Goal: Task Accomplishment & Management: Use online tool/utility

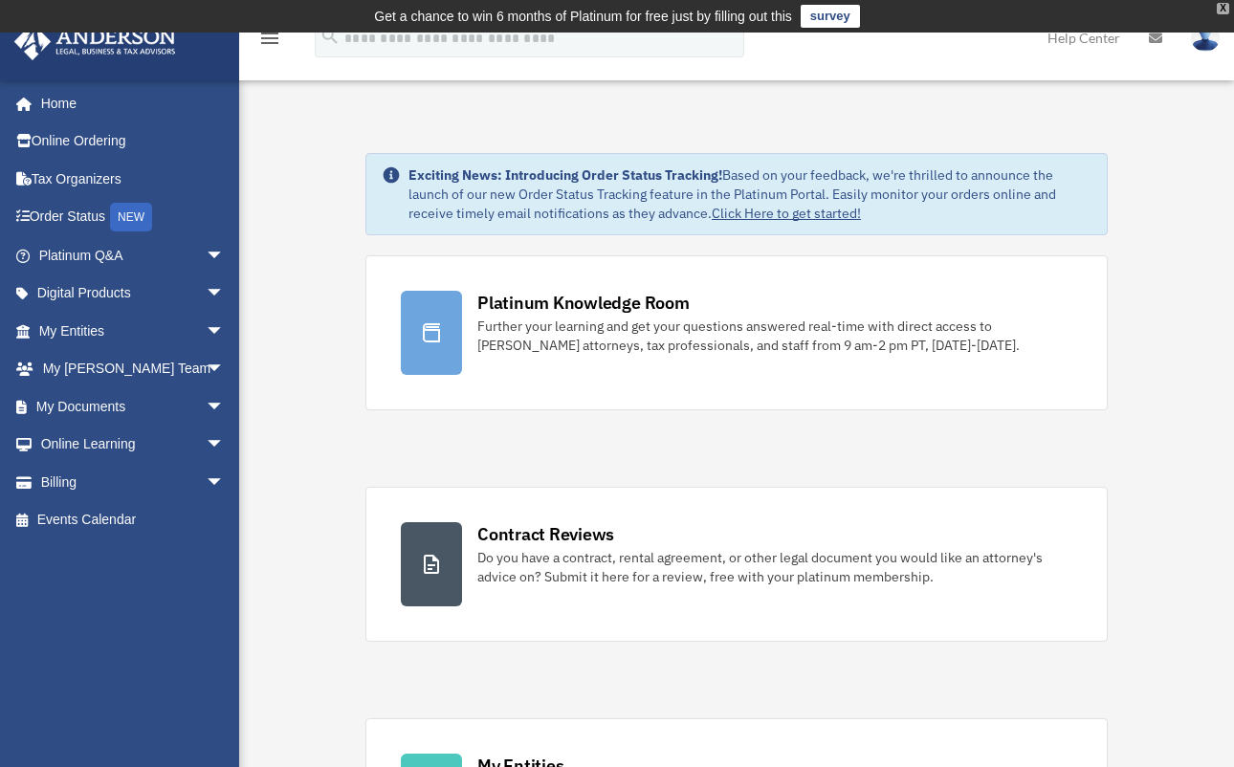
click at [1227, 7] on div "X" at bounding box center [1222, 8] width 12 height 11
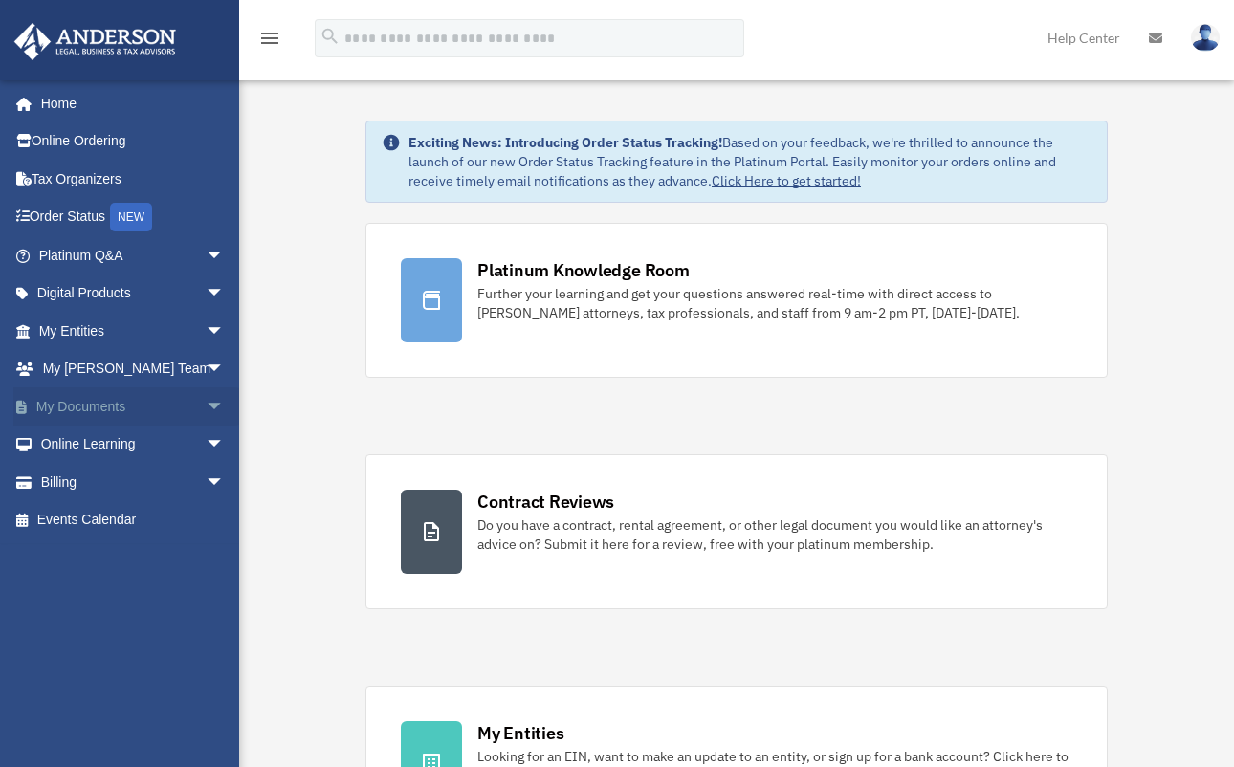
click at [206, 409] on span "arrow_drop_down" at bounding box center [225, 406] width 38 height 39
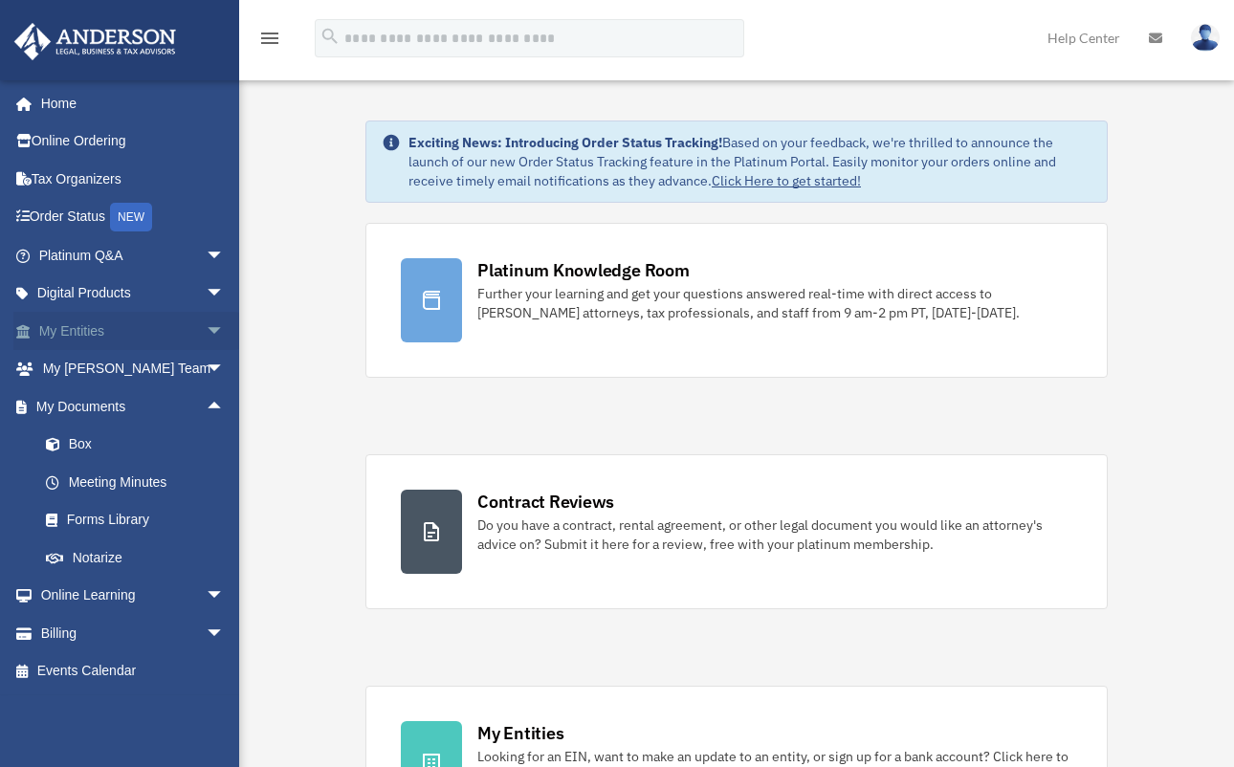
click at [206, 338] on span "arrow_drop_down" at bounding box center [225, 331] width 38 height 39
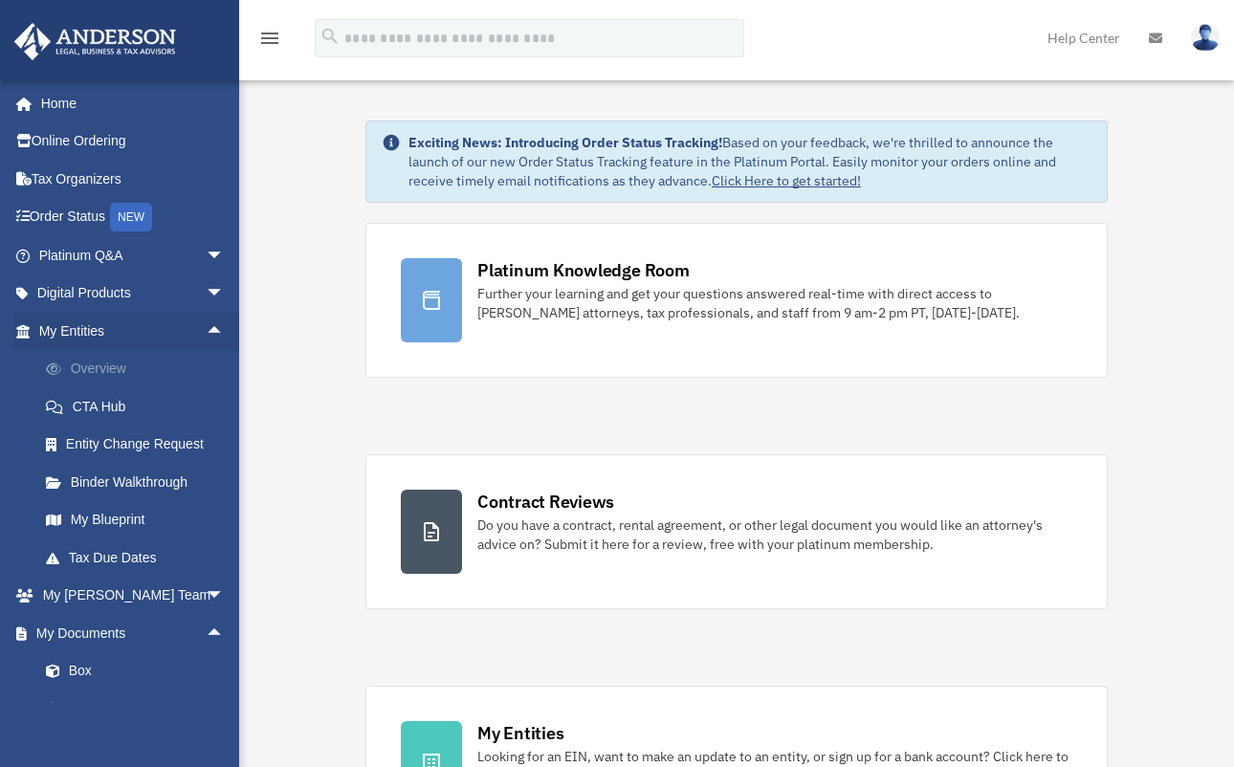
click at [123, 371] on link "Overview" at bounding box center [140, 369] width 227 height 38
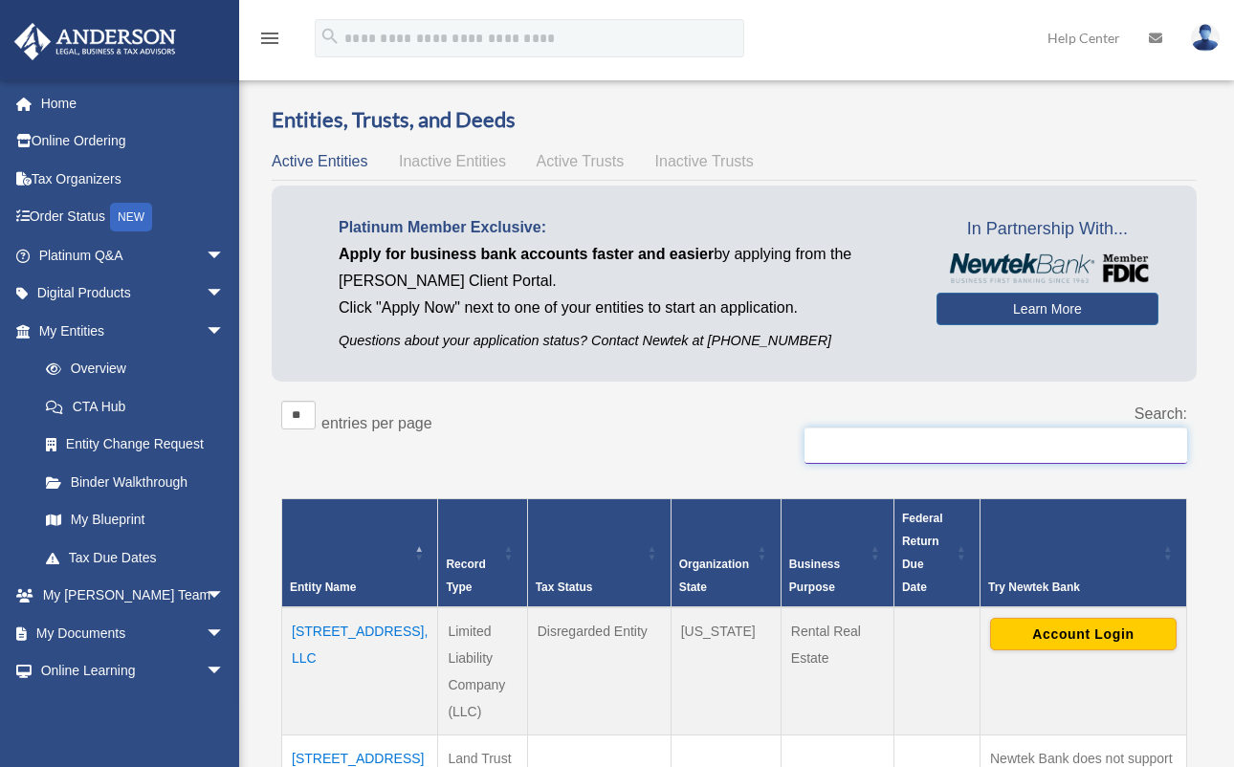
click at [994, 434] on input "Search:" at bounding box center [995, 445] width 383 height 36
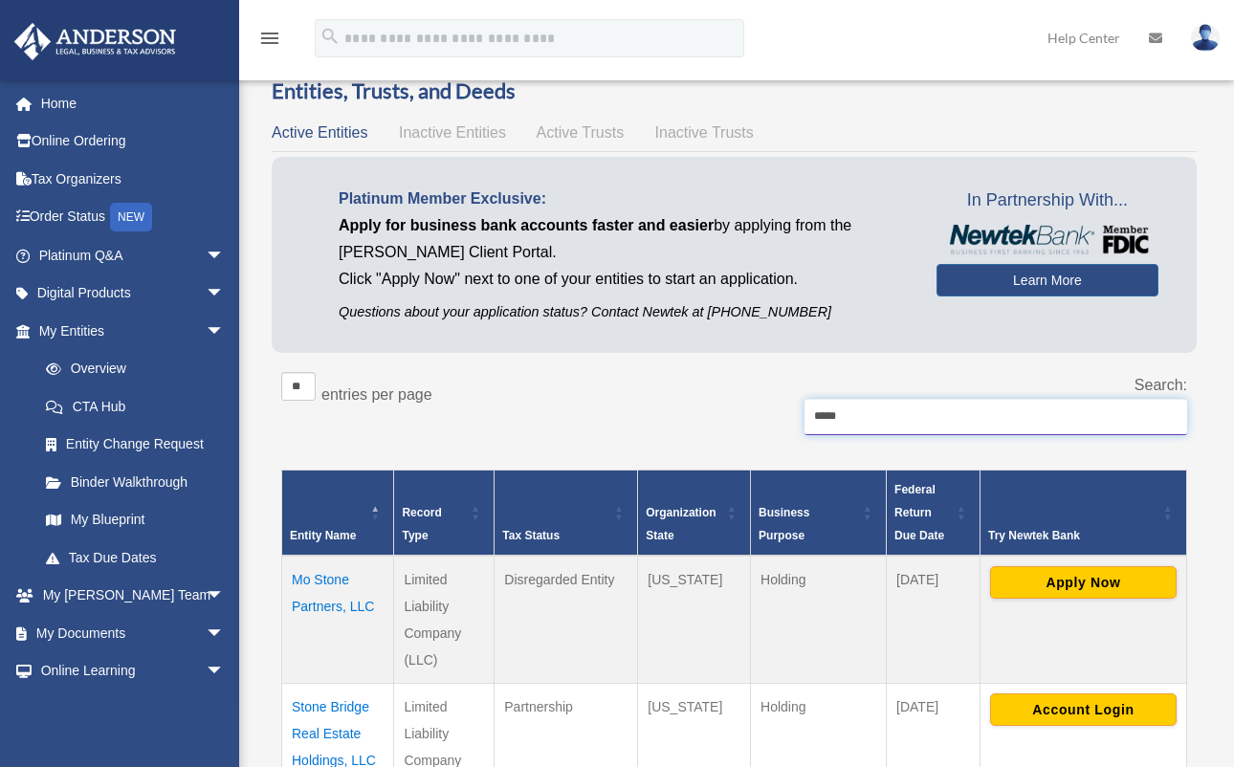
scroll to position [118, 0]
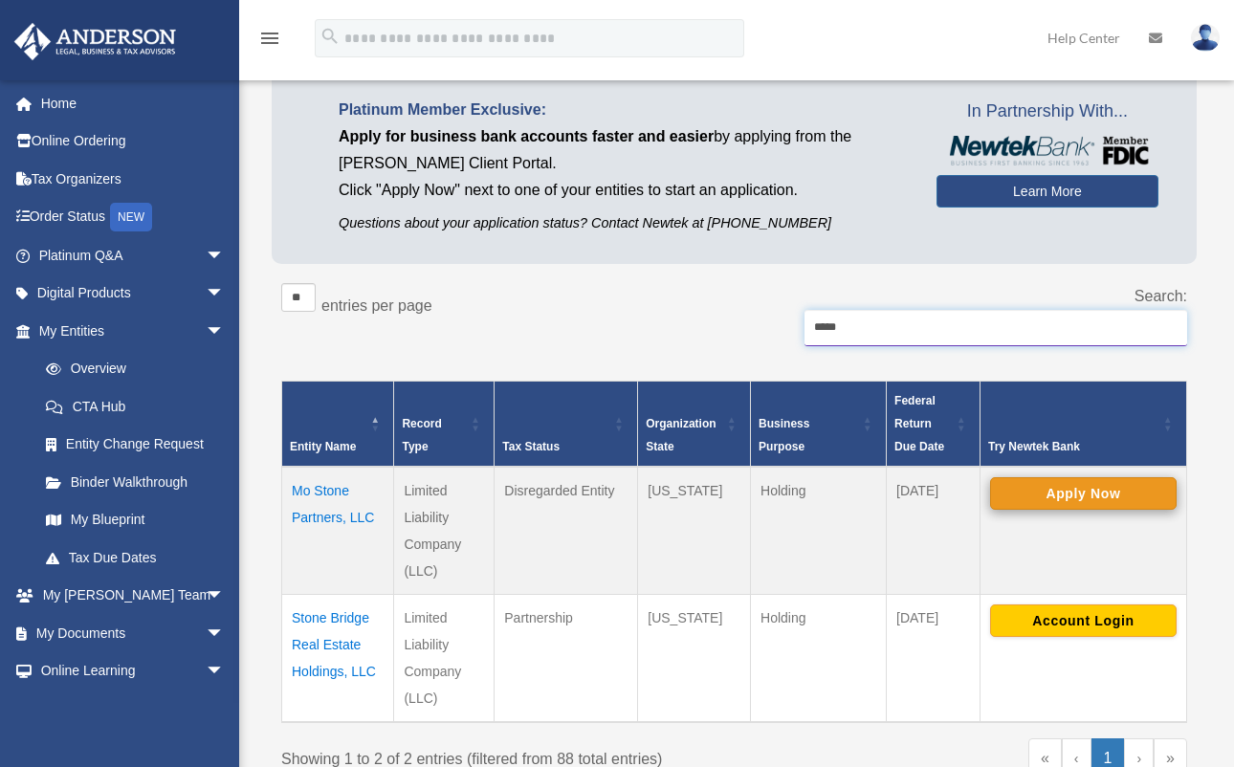
type input "*****"
click at [1062, 501] on button "Apply Now" at bounding box center [1083, 493] width 186 height 33
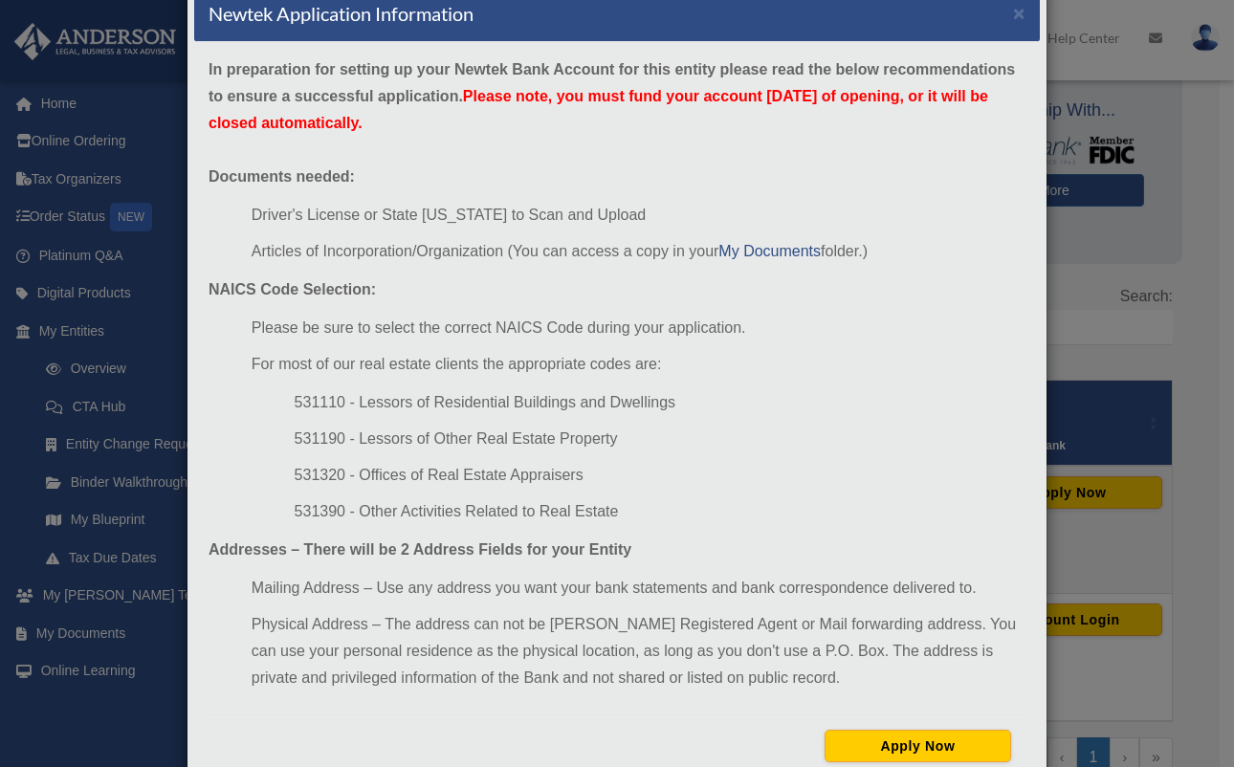
scroll to position [111, 0]
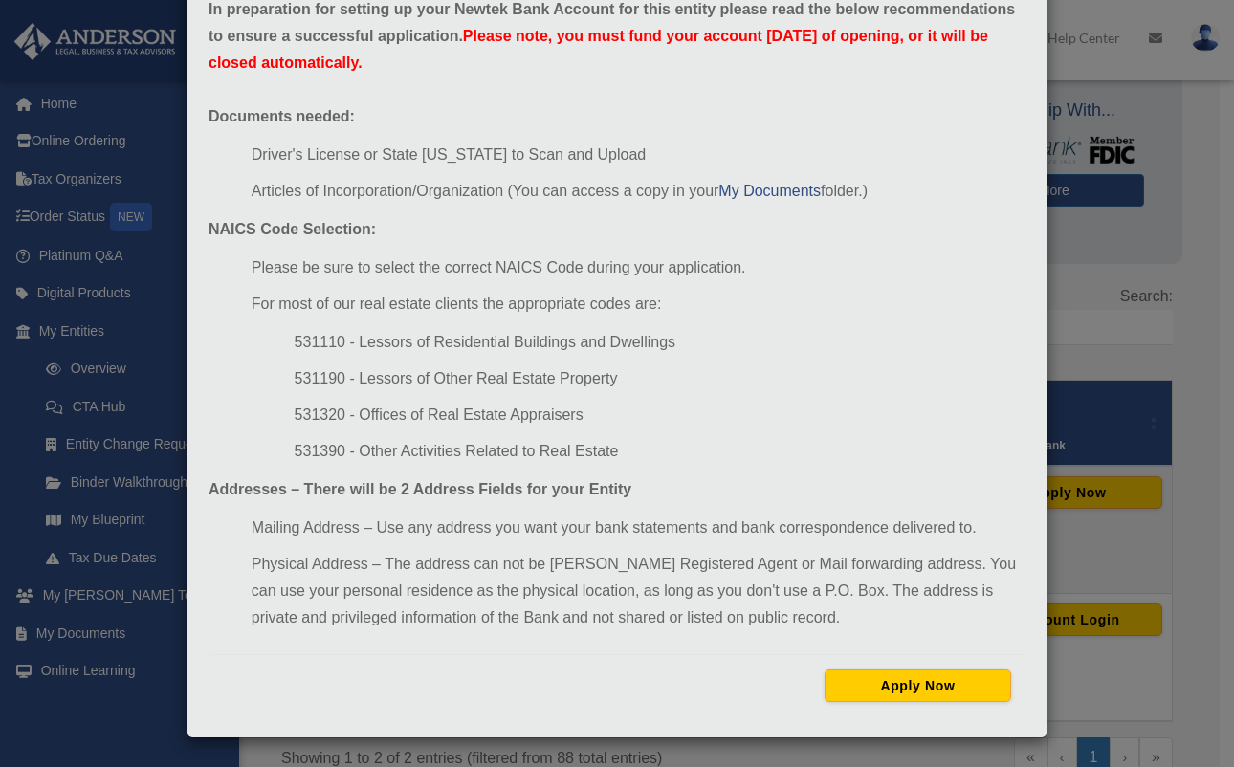
click at [317, 450] on li "531390 - Other Activities Related to Real Estate" at bounding box center [660, 451] width 731 height 27
click at [314, 345] on li "531110 - Lessors of Residential Buildings and Dwellings" at bounding box center [660, 342] width 731 height 27
copy li "531110"
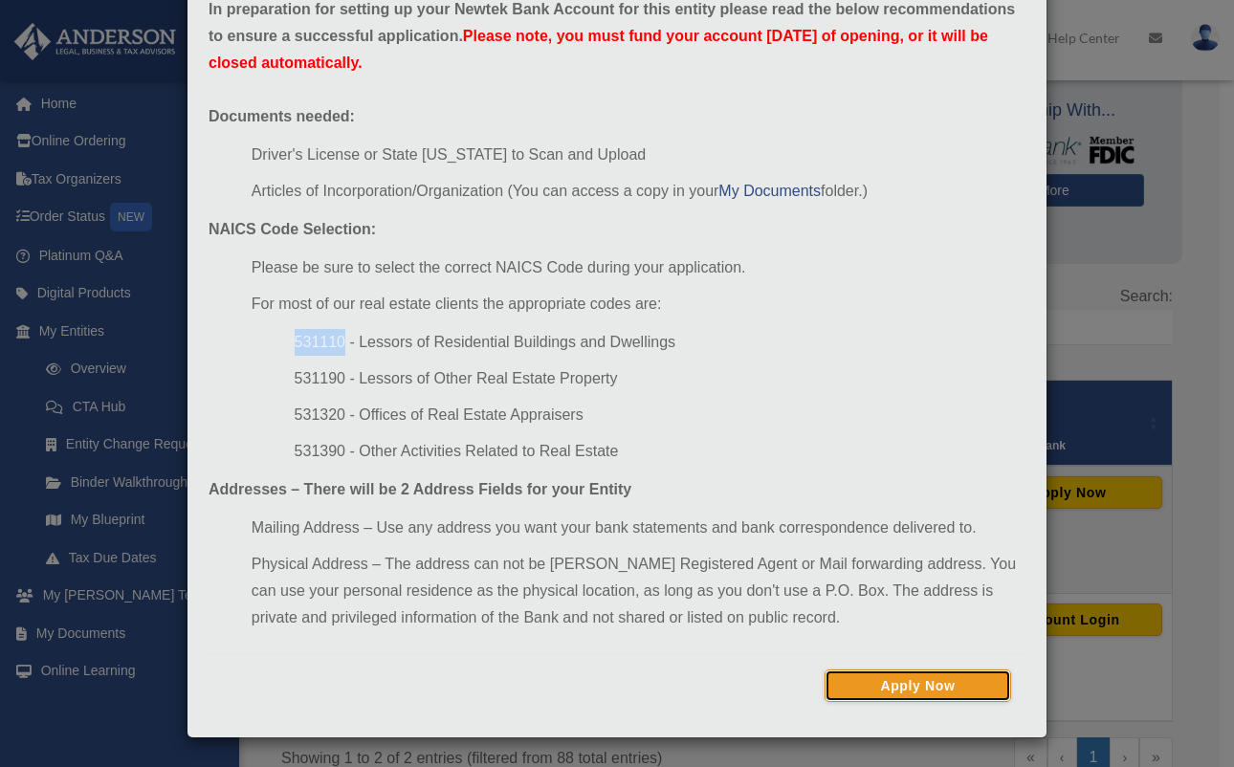
click at [888, 675] on button "Apply Now" at bounding box center [917, 685] width 186 height 33
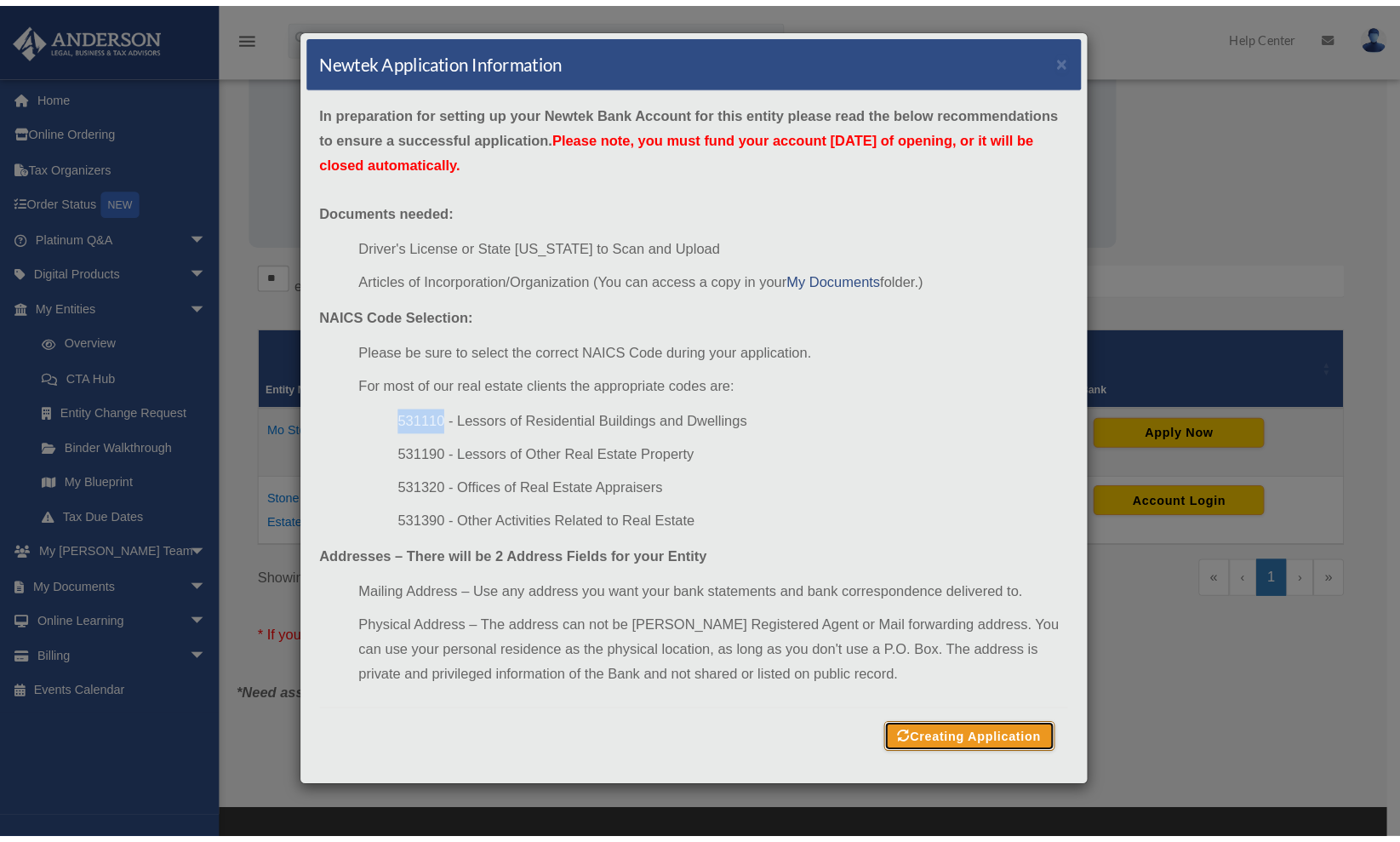
scroll to position [117, 0]
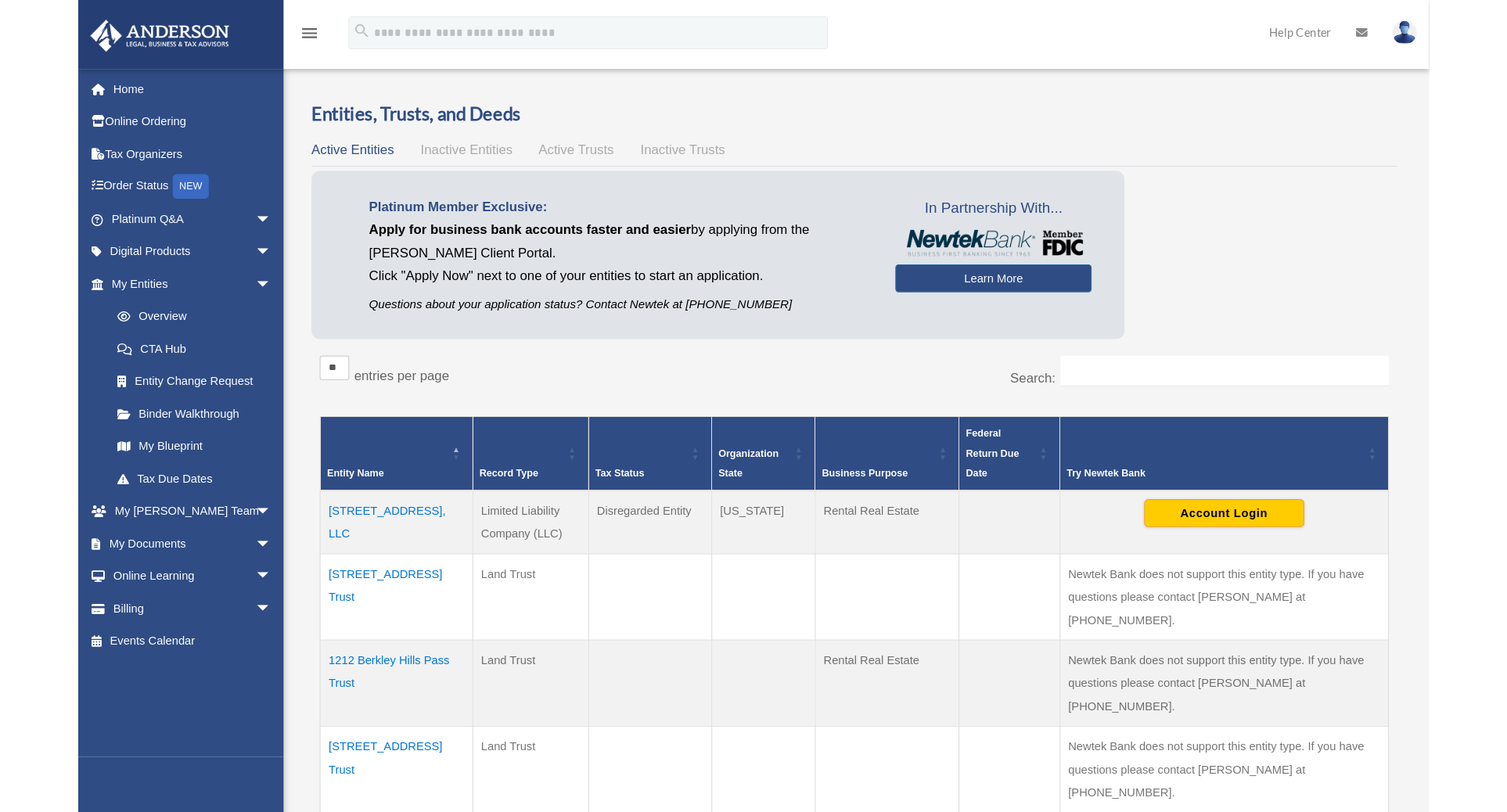
scroll to position [115, 0]
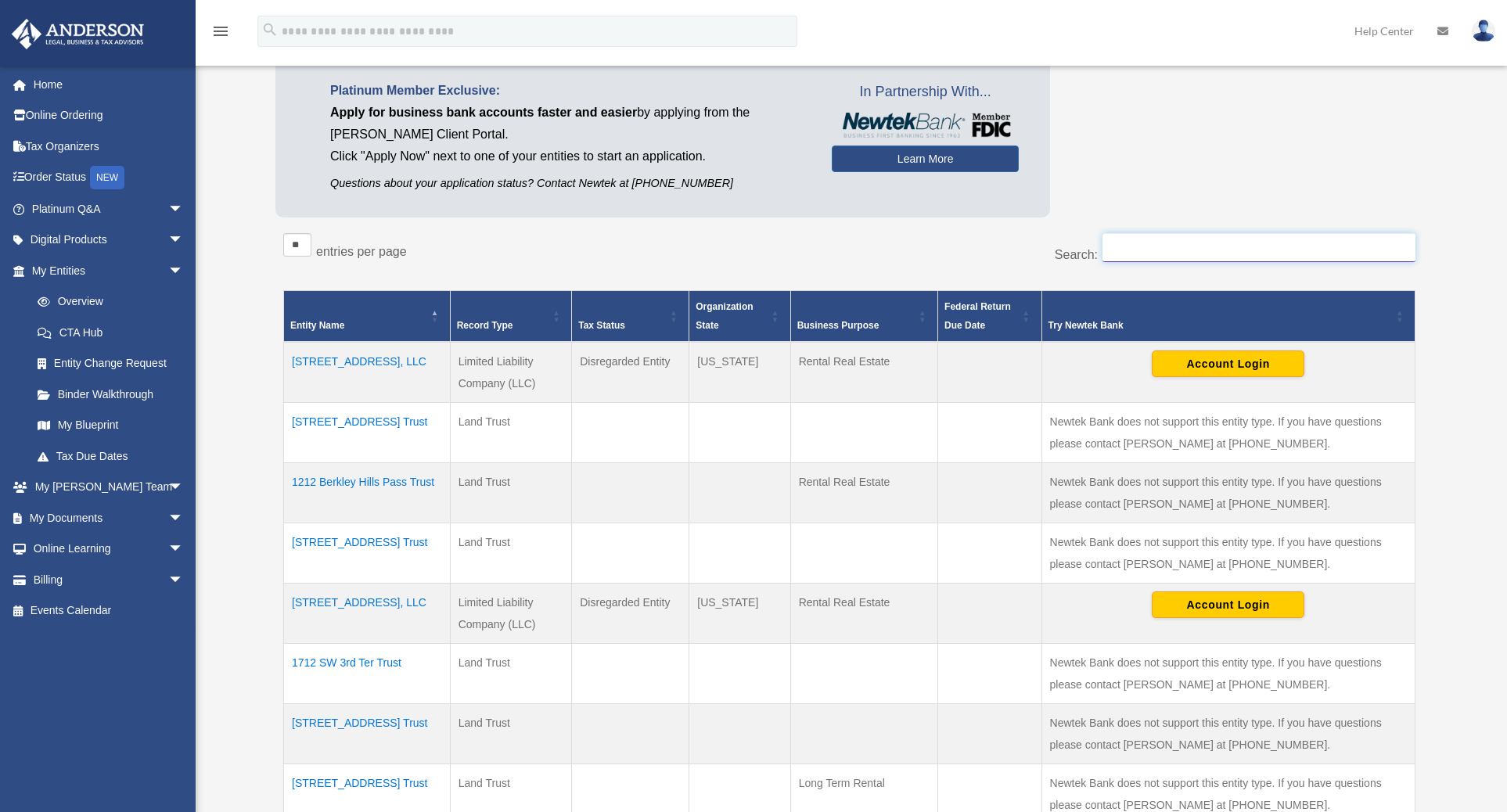
click at [1178, 245] on input "Search:" at bounding box center [1258, 248] width 313 height 29
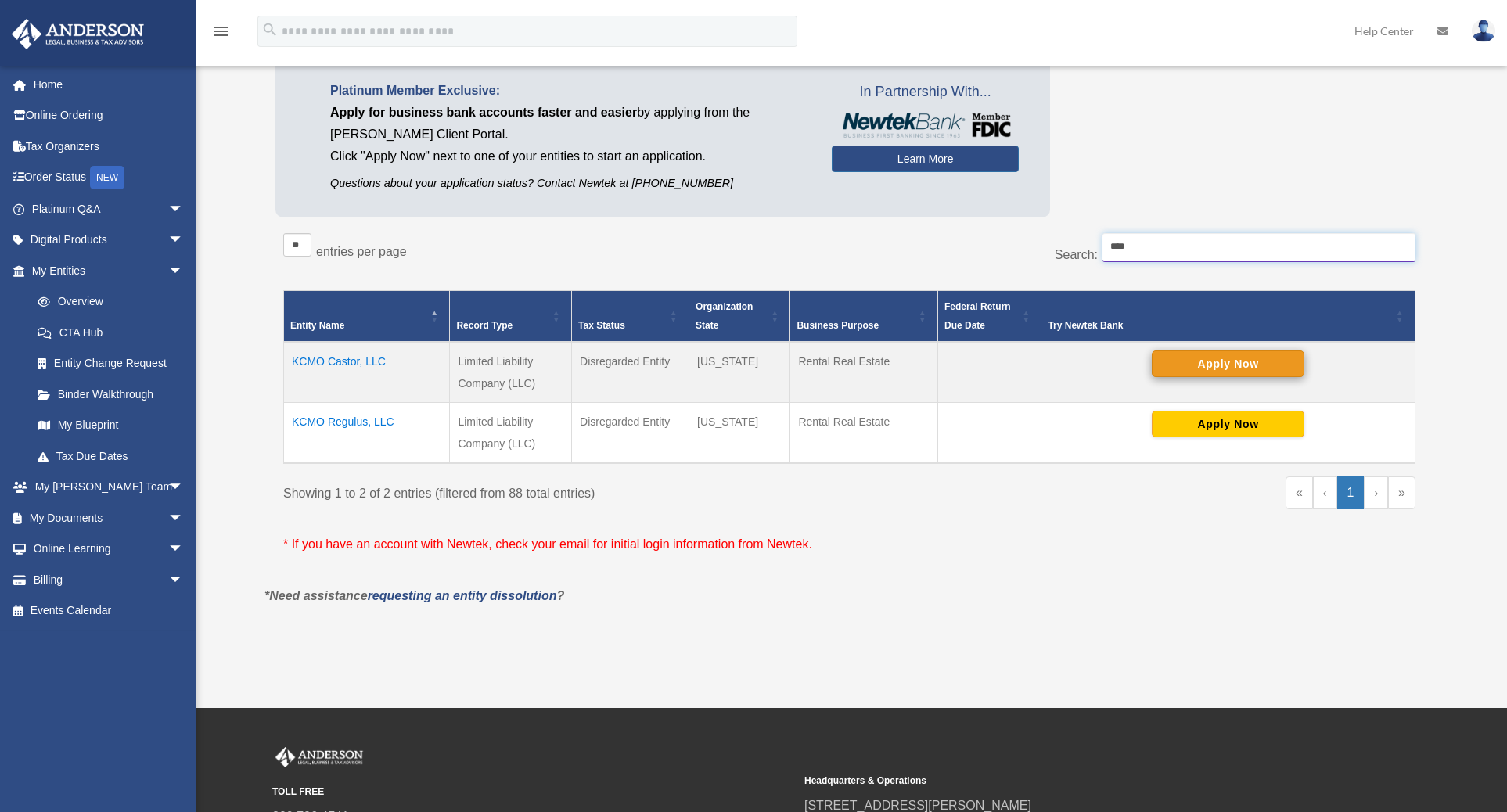
type input "****"
click at [1235, 366] on button "Apply Now" at bounding box center [1228, 363] width 152 height 27
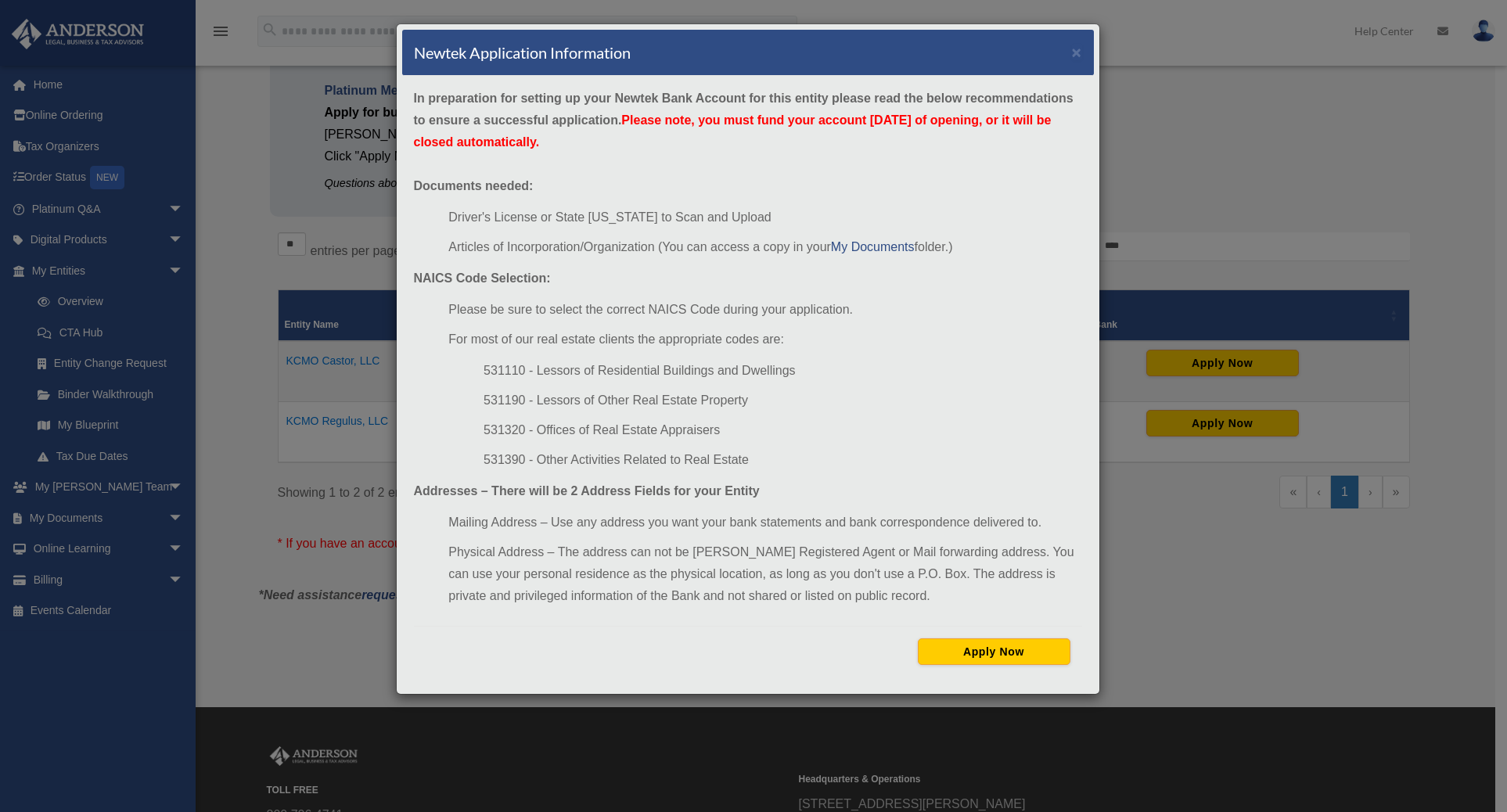
click at [497, 374] on li "531110 - Lessors of Residential Buildings and Dwellings" at bounding box center [782, 370] width 598 height 22
copy li "531110"
click at [985, 653] on button "Apply Now" at bounding box center [994, 651] width 152 height 27
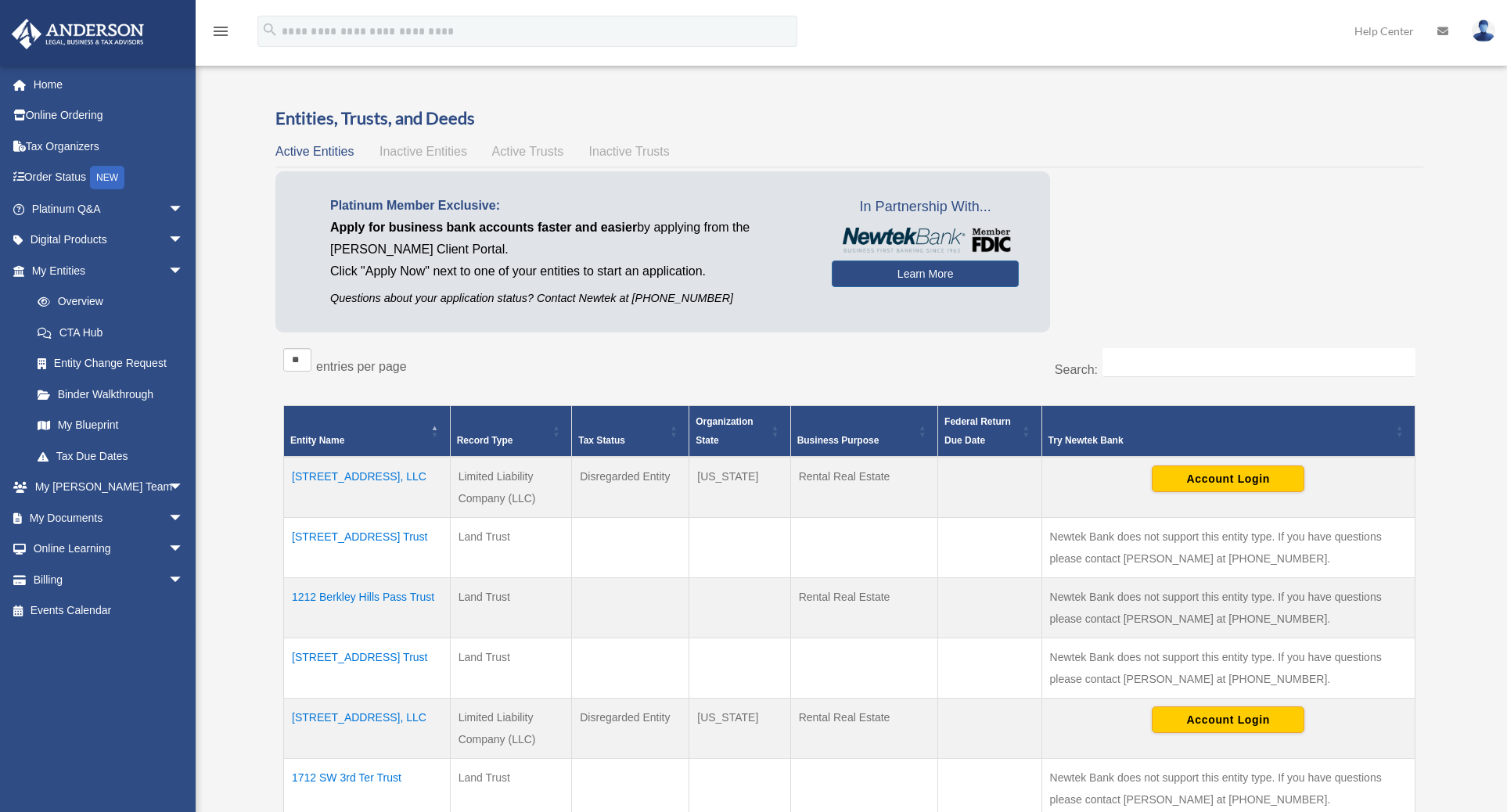
scroll to position [114, 0]
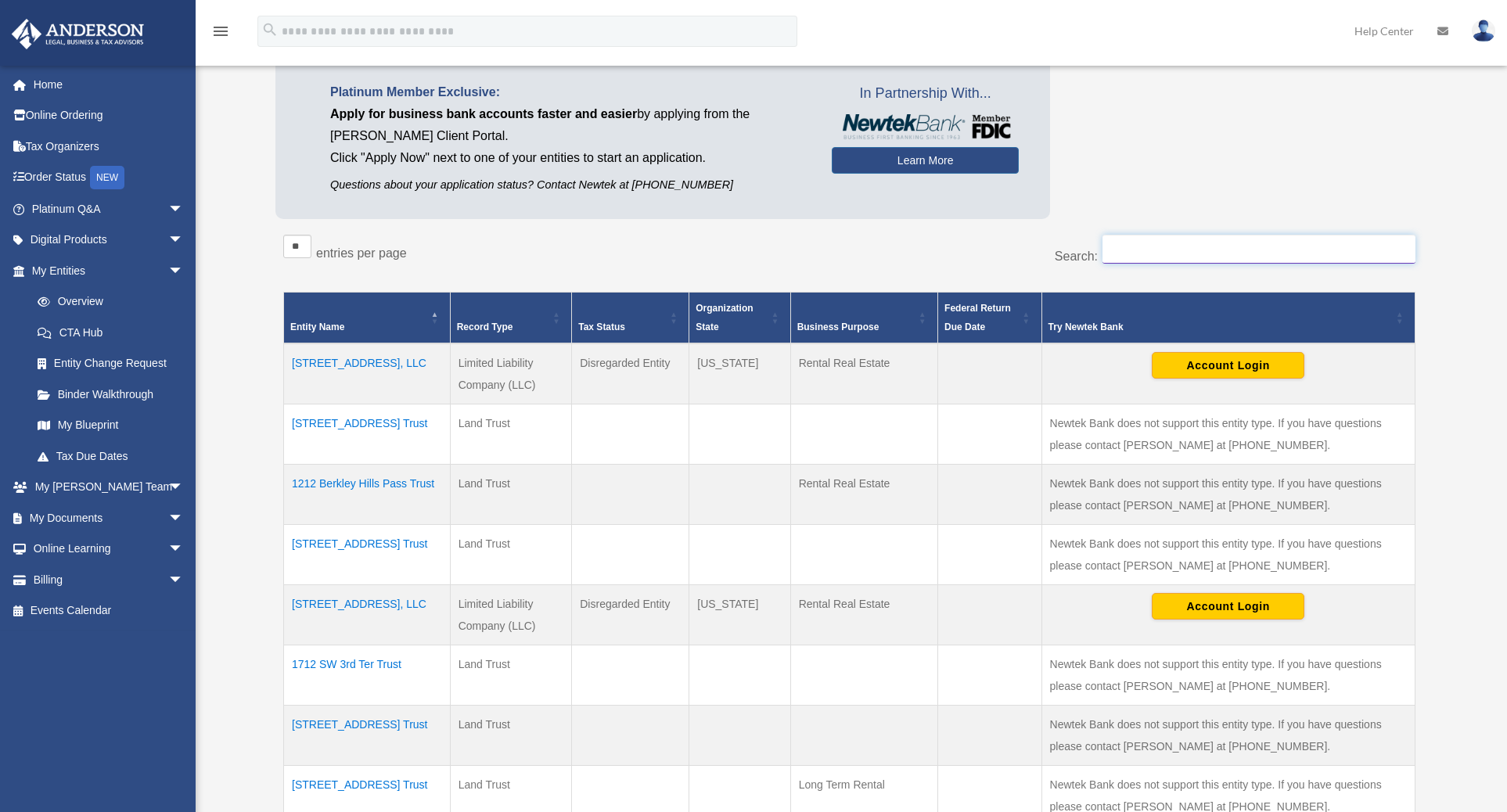
click at [1124, 245] on input "Search:" at bounding box center [1258, 249] width 313 height 29
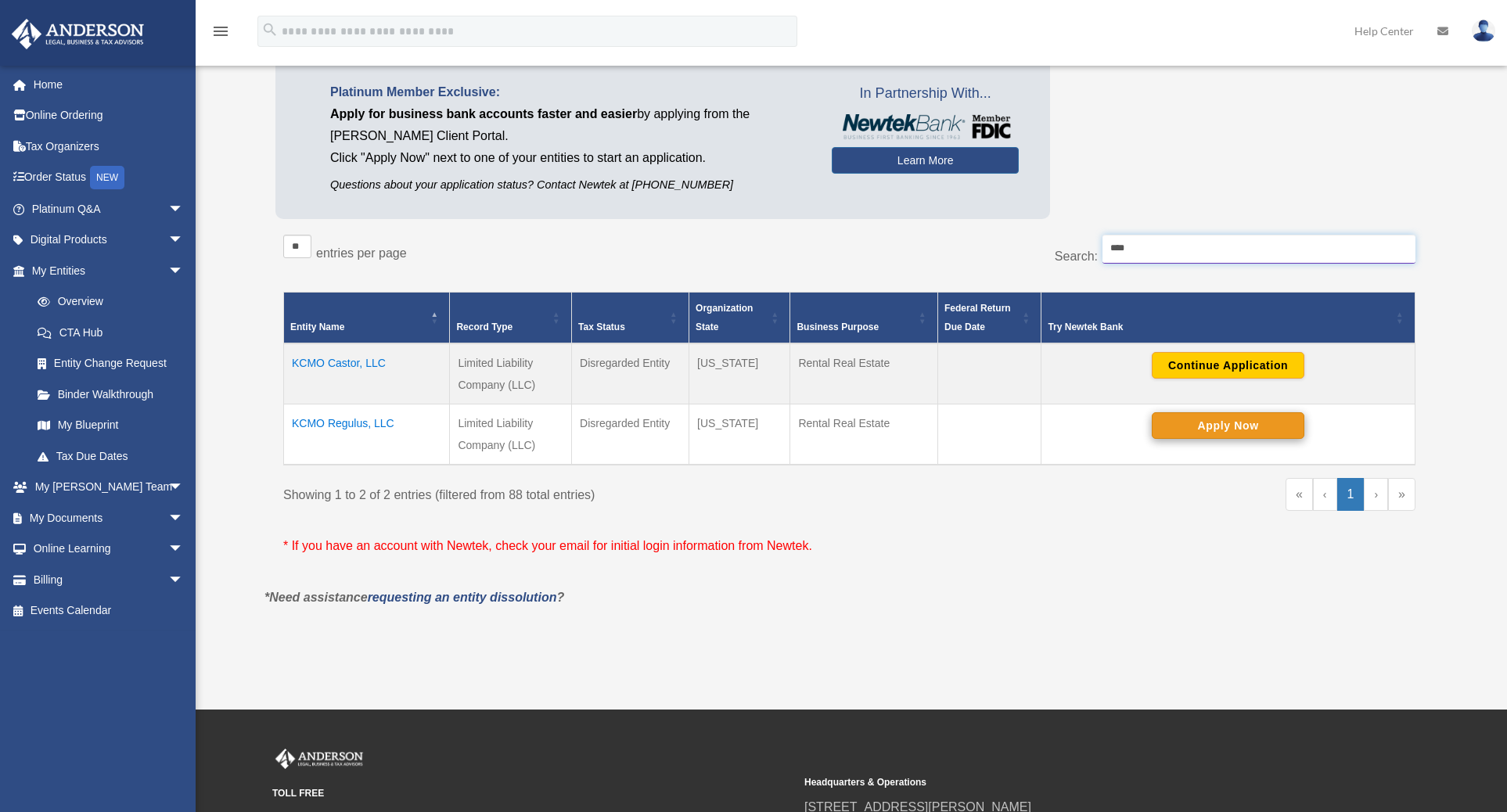
type input "****"
click at [1208, 424] on button "Apply Now" at bounding box center [1228, 425] width 152 height 27
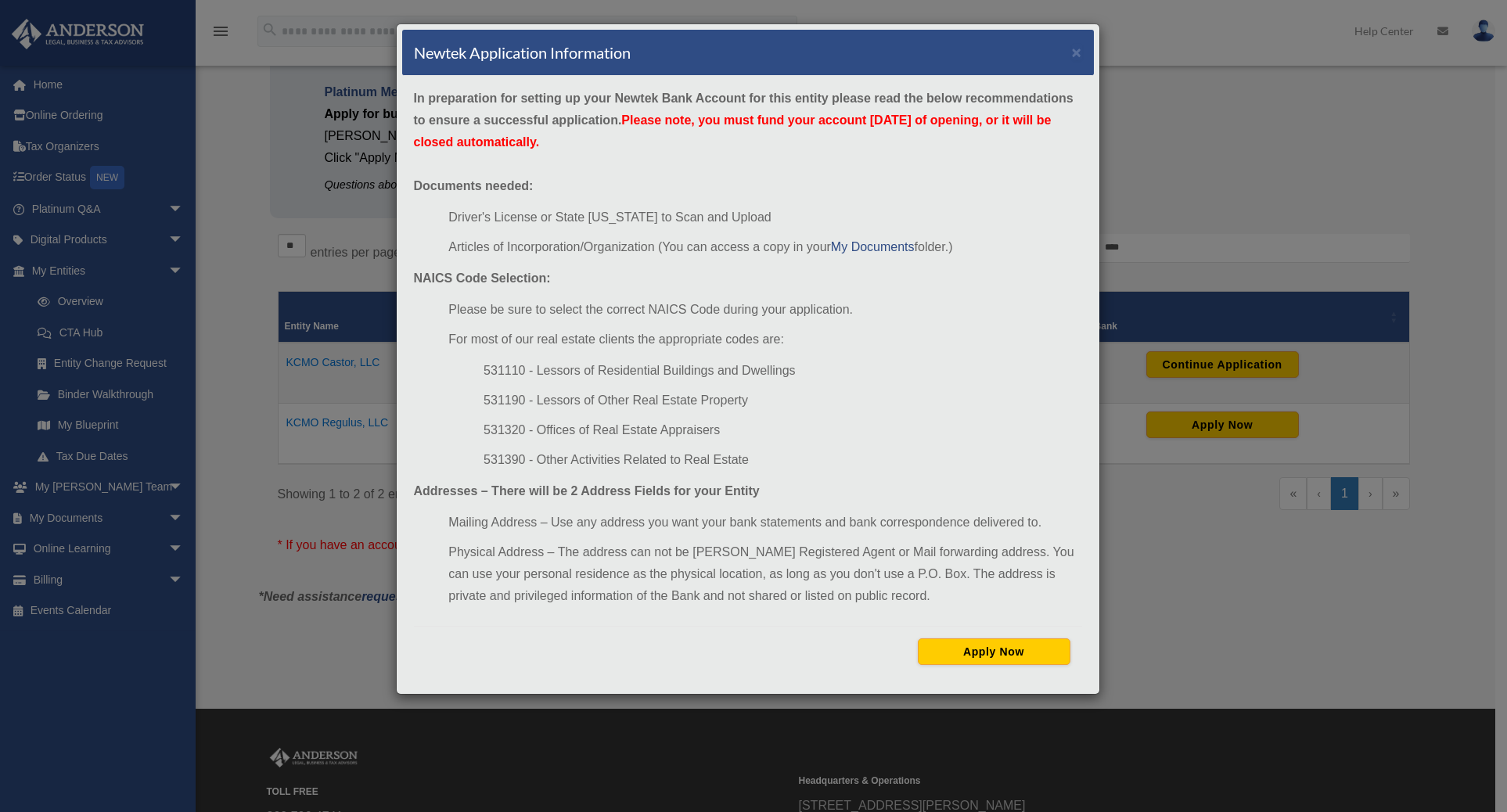
click at [493, 370] on li "531110 - Lessors of Residential Buildings and Dwellings" at bounding box center [782, 370] width 598 height 22
copy li "531110"
click at [998, 636] on div "Apply Now" at bounding box center [748, 651] width 668 height 51
click at [950, 657] on button "Apply Now" at bounding box center [994, 651] width 152 height 27
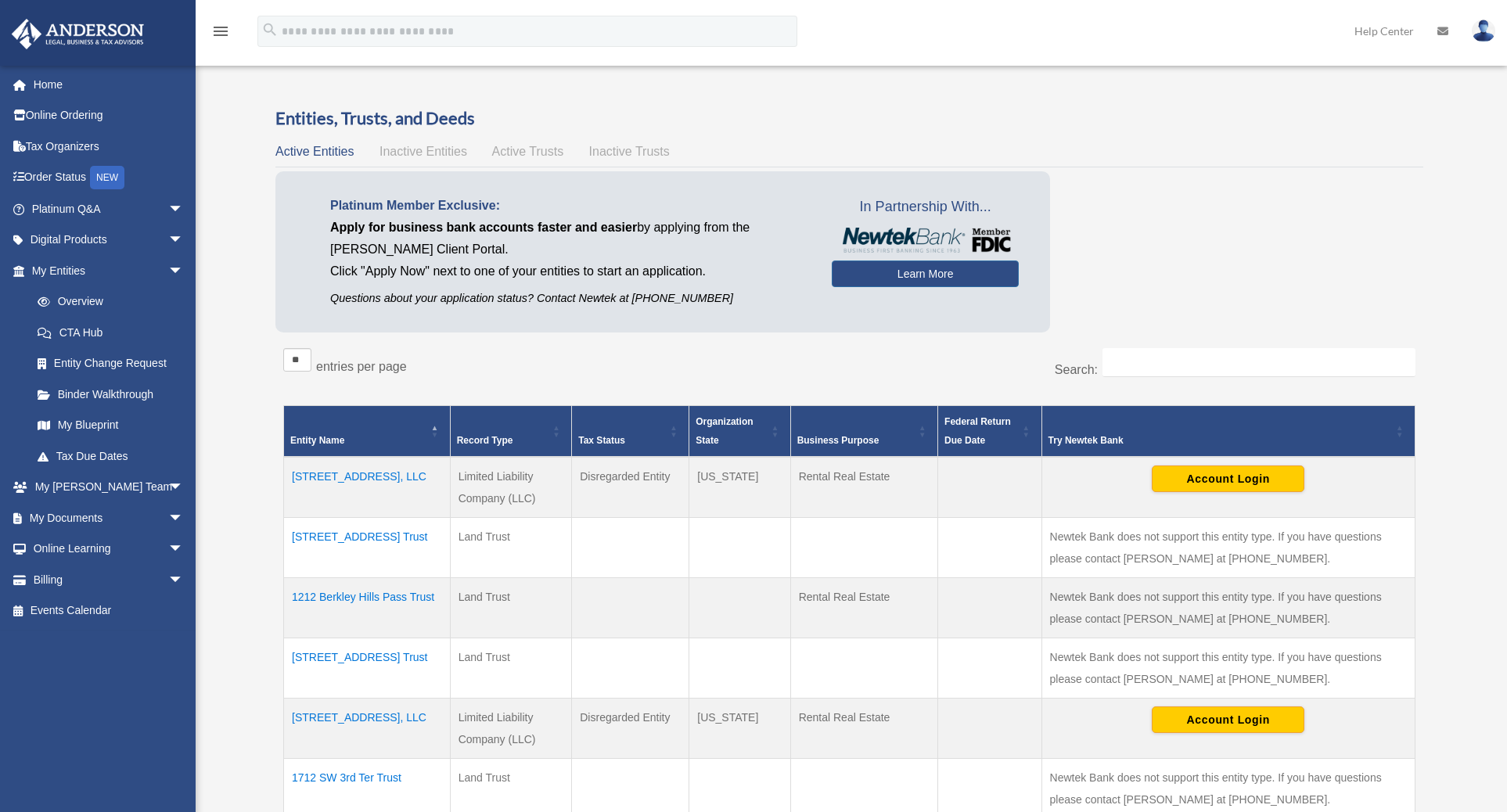
scroll to position [113, 0]
